Goal: Find specific page/section: Find specific page/section

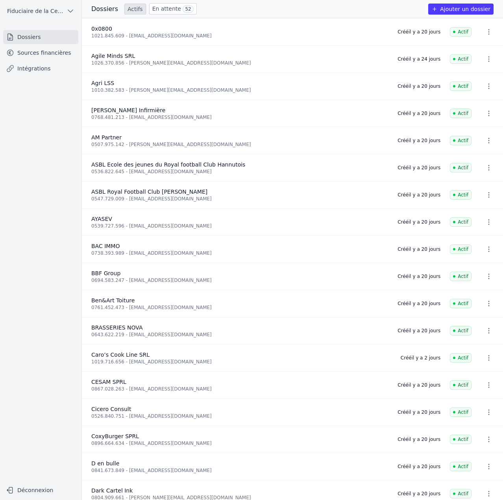
click at [28, 52] on link "Sources financières" at bounding box center [40, 53] width 75 height 14
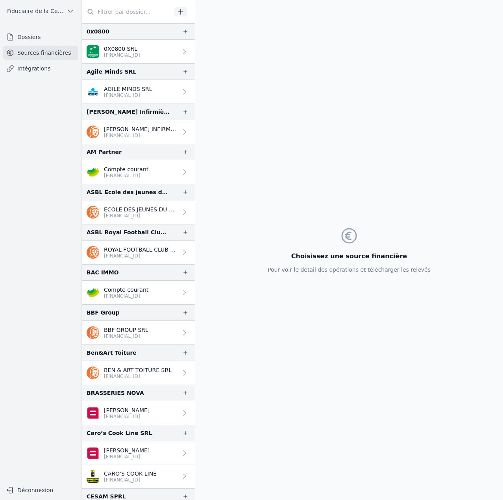
click at [137, 16] on input "text" at bounding box center [127, 12] width 90 height 14
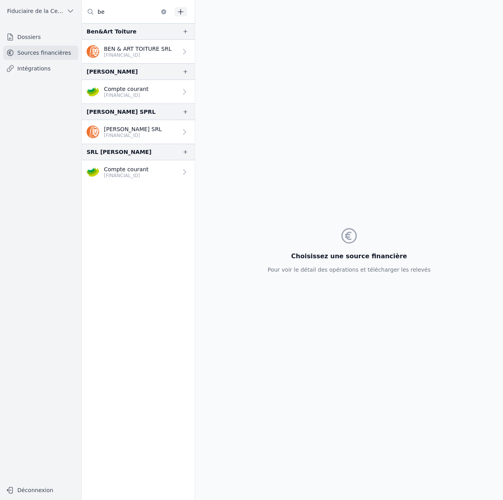
type input "be"
click at [51, 37] on link "Dossiers" at bounding box center [40, 37] width 75 height 14
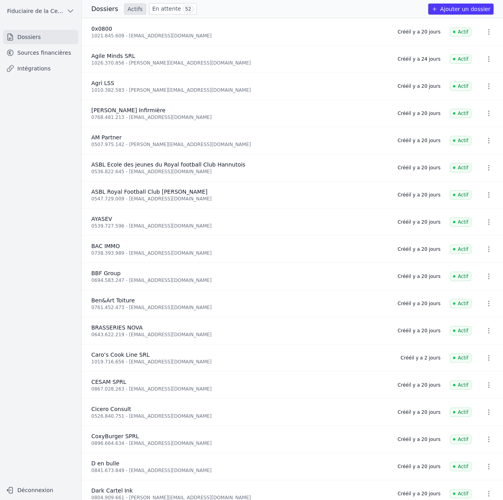
click at [40, 55] on link "Sources financières" at bounding box center [40, 53] width 75 height 14
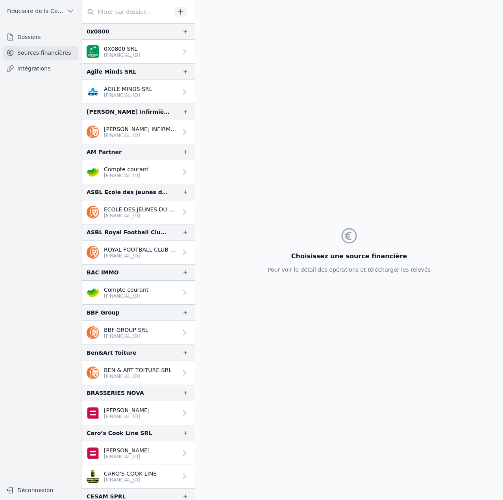
click at [133, 15] on input "text" at bounding box center [127, 12] width 90 height 14
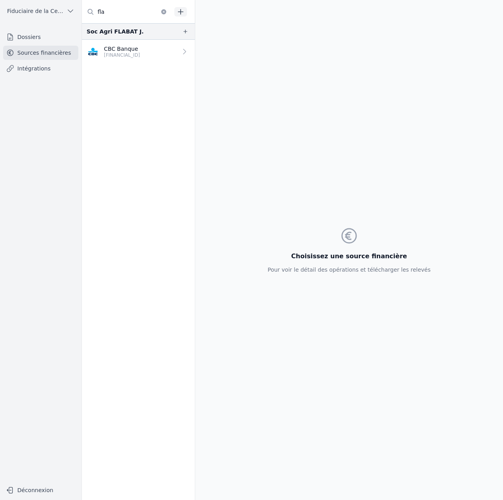
type input "fla"
click at [150, 59] on link "CBC Banque BE15 7323 1807 0630" at bounding box center [138, 52] width 113 height 24
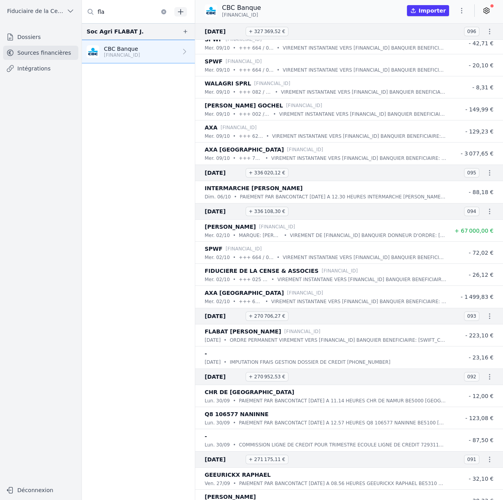
scroll to position [315, 0]
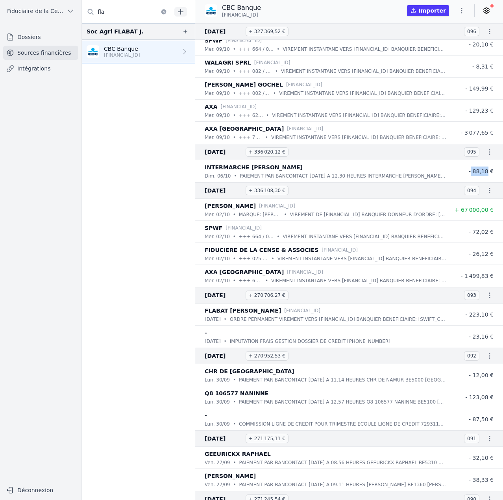
drag, startPoint x: 470, startPoint y: 170, endPoint x: 485, endPoint y: 172, distance: 14.7
click at [287, 172] on span "- 88,18 €" at bounding box center [481, 171] width 25 height 6
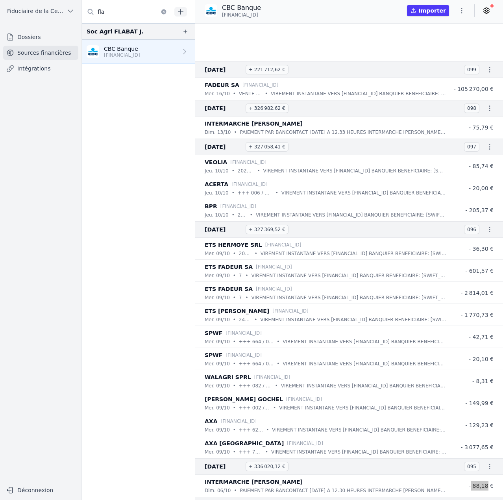
scroll to position [0, 0]
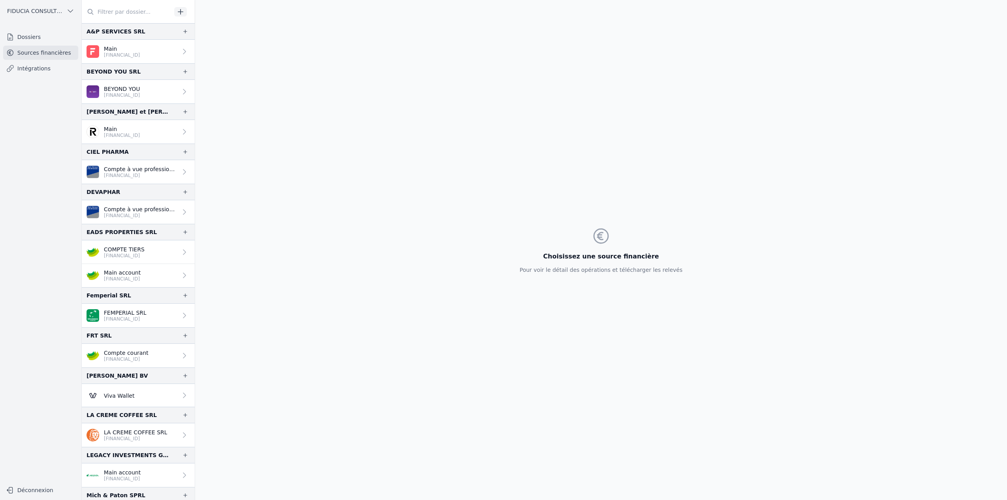
click at [133, 15] on input "text" at bounding box center [127, 12] width 90 height 14
paste input "Ciel Pharma"
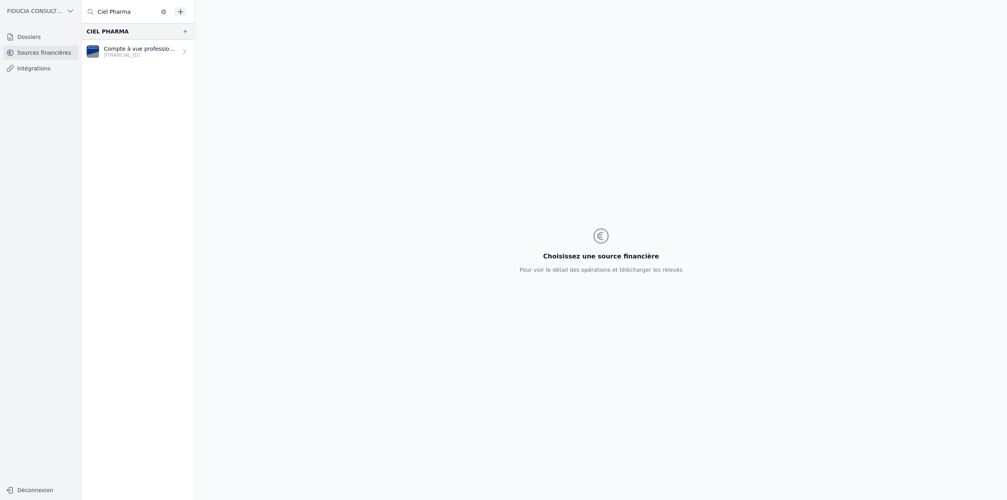
type input "Ciel Pharma"
click at [143, 56] on p "[FINANCIAL_ID]" at bounding box center [141, 55] width 74 height 6
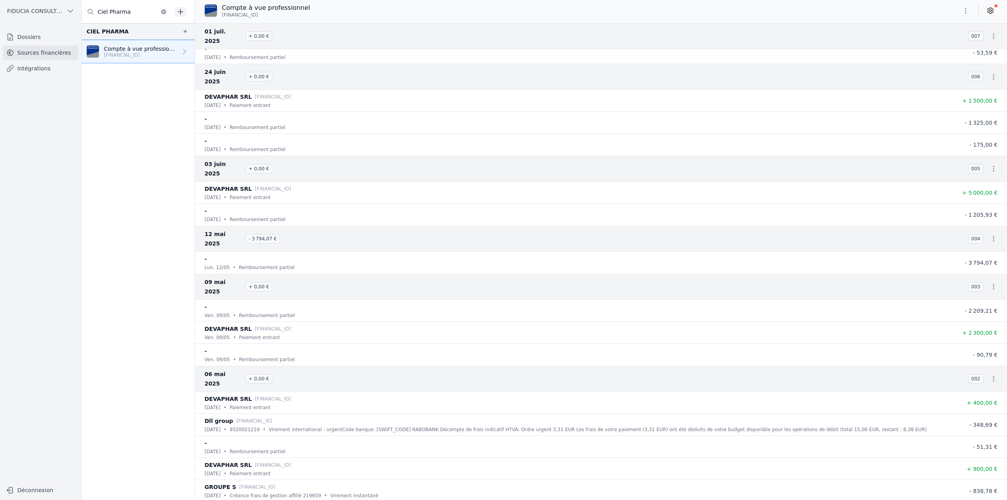
scroll to position [267, 0]
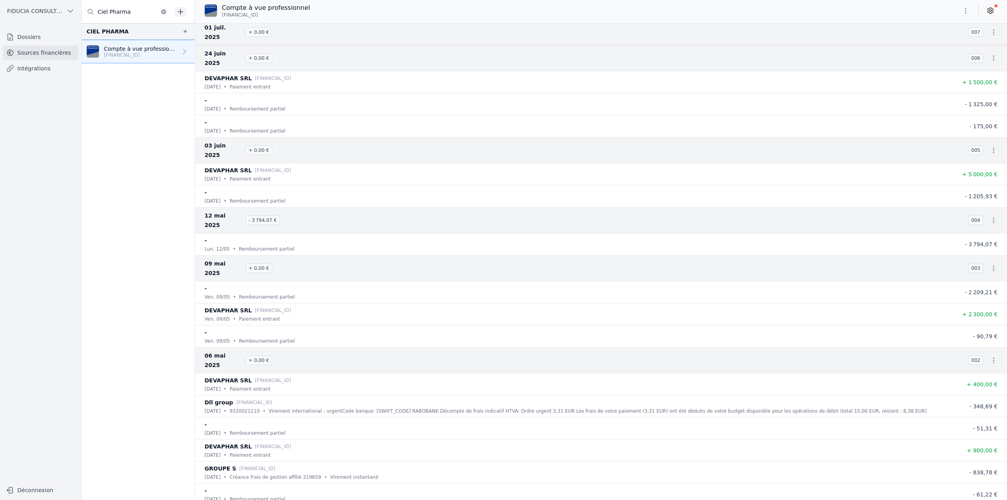
click at [995, 9] on link at bounding box center [991, 10] width 14 height 13
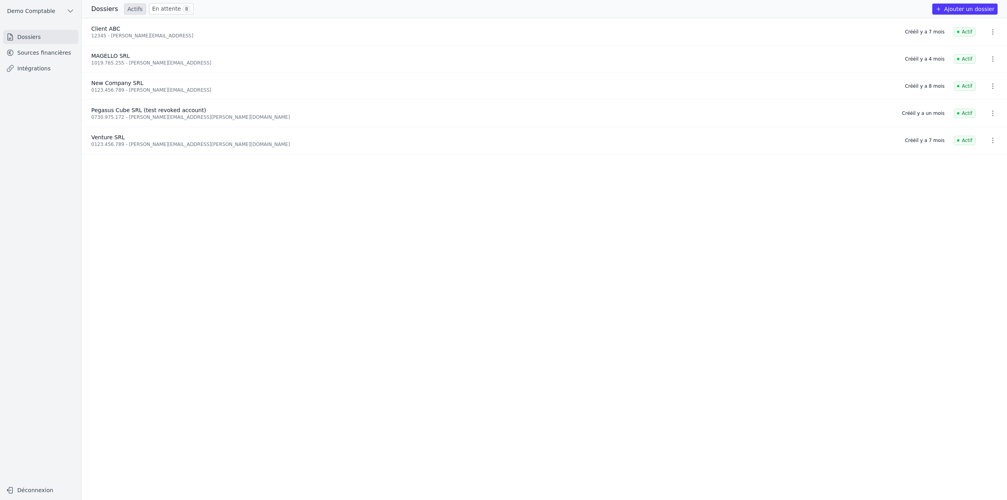
click at [60, 49] on link "Sources financières" at bounding box center [40, 53] width 75 height 14
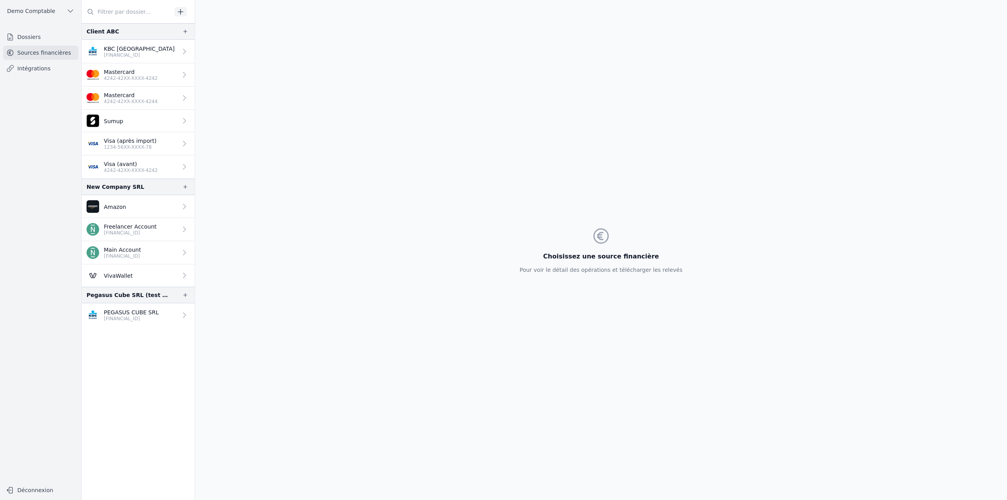
click at [51, 14] on button "Demo Comptable" at bounding box center [40, 11] width 75 height 13
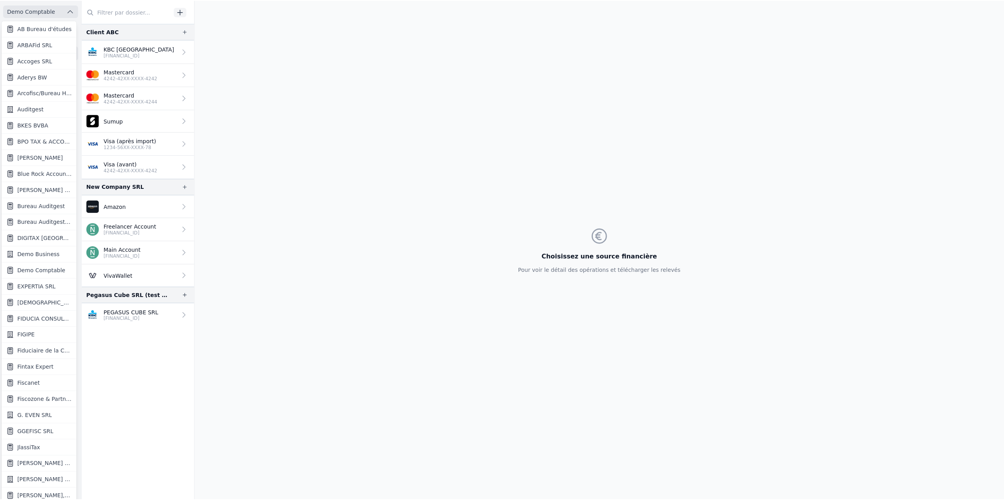
scroll to position [1, 0]
click at [39, 254] on span "Demo Business" at bounding box center [38, 254] width 42 height 8
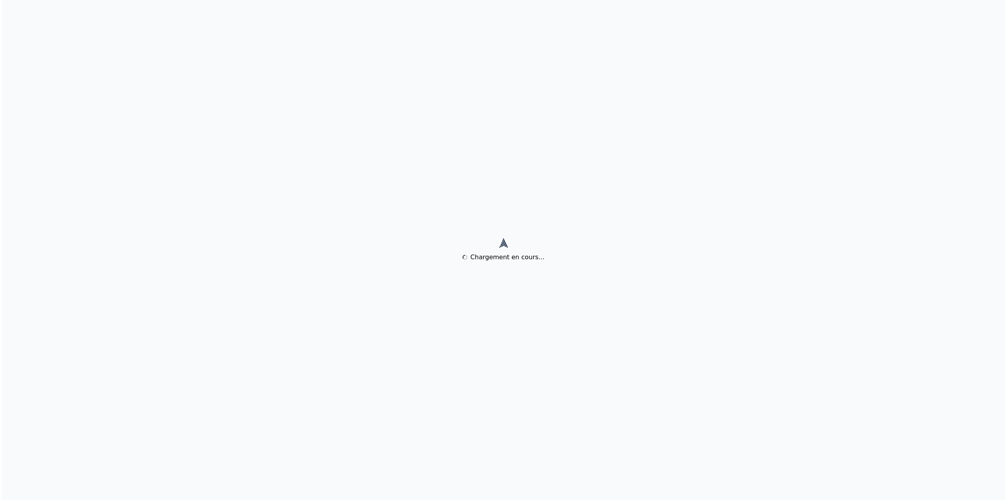
scroll to position [0, 0]
